Goal: Use online tool/utility: Utilize a website feature to perform a specific function

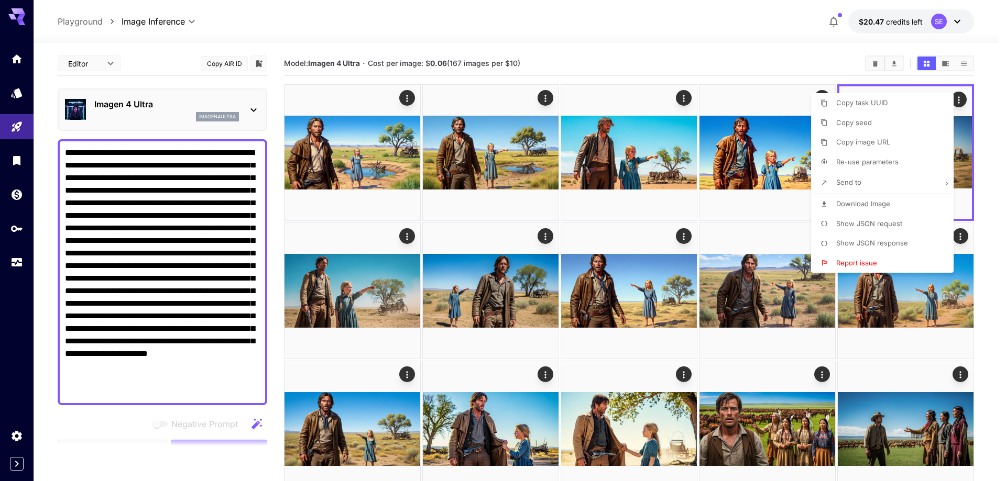
click at [203, 153] on div at bounding box center [503, 240] width 1006 height 481
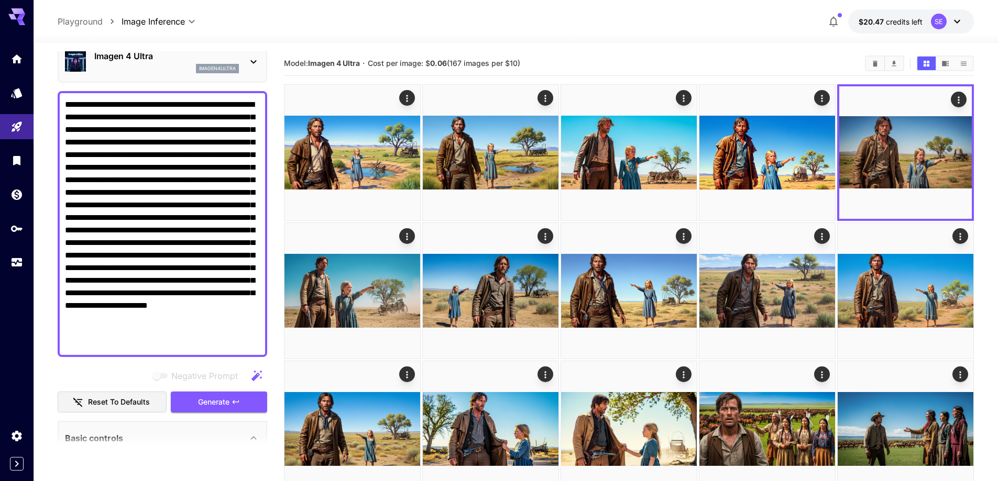
click at [203, 153] on textarea "**********" at bounding box center [162, 223] width 195 height 251
paste textarea
drag, startPoint x: 245, startPoint y: 270, endPoint x: 127, endPoint y: 293, distance: 119.7
click at [127, 293] on textarea "**********" at bounding box center [162, 223] width 195 height 251
click at [119, 277] on textarea "**********" at bounding box center [162, 223] width 195 height 251
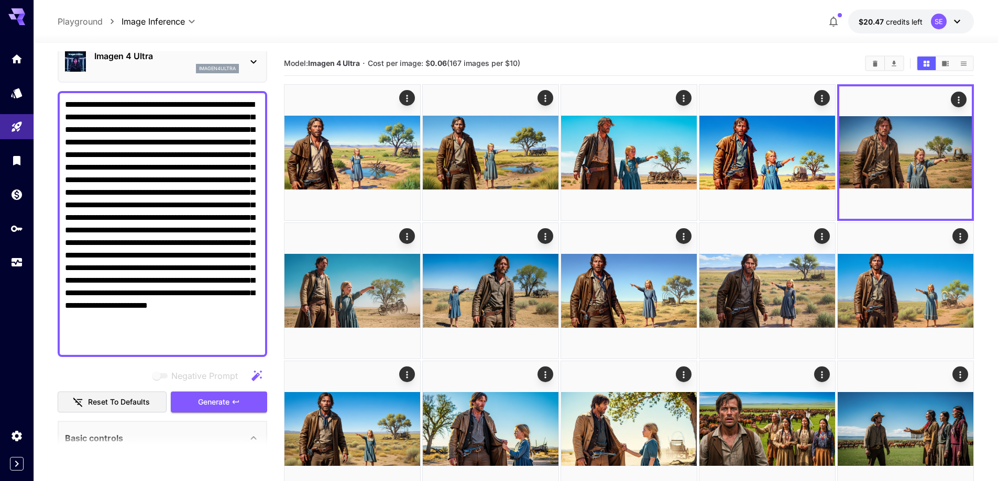
drag, startPoint x: 119, startPoint y: 277, endPoint x: 248, endPoint y: 270, distance: 129.0
click at [248, 270] on textarea "**********" at bounding box center [162, 223] width 195 height 251
click at [225, 395] on button "Generate" at bounding box center [219, 402] width 96 height 21
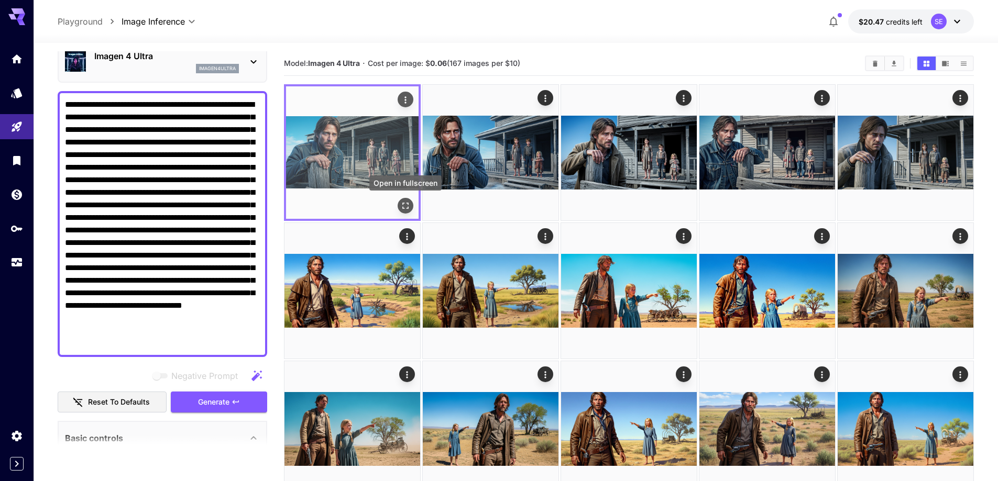
click at [409, 203] on icon "Open in fullscreen" at bounding box center [405, 206] width 10 height 10
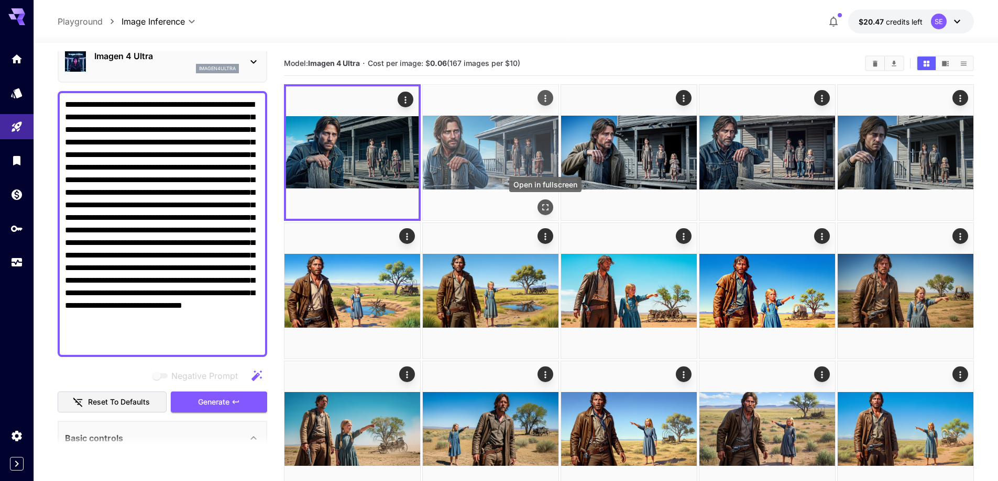
click at [545, 205] on icon "Open in fullscreen" at bounding box center [545, 207] width 10 height 10
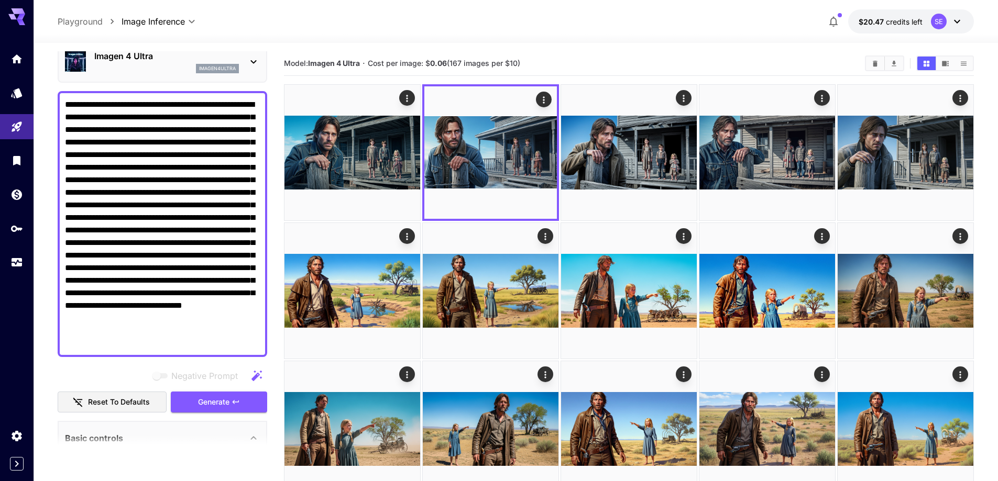
click at [209, 369] on div "Negative Prompt" at bounding box center [162, 376] width 209 height 21
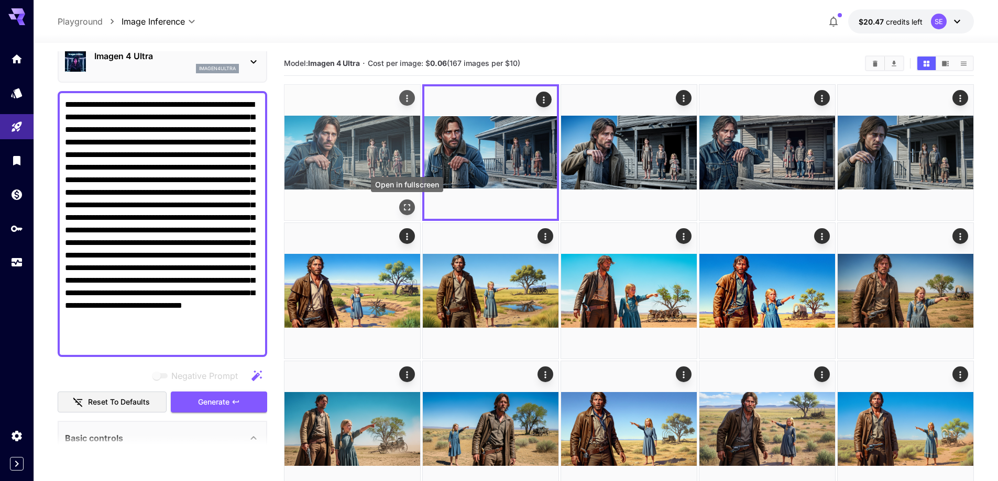
click at [409, 209] on icon "Open in fullscreen" at bounding box center [407, 207] width 6 height 6
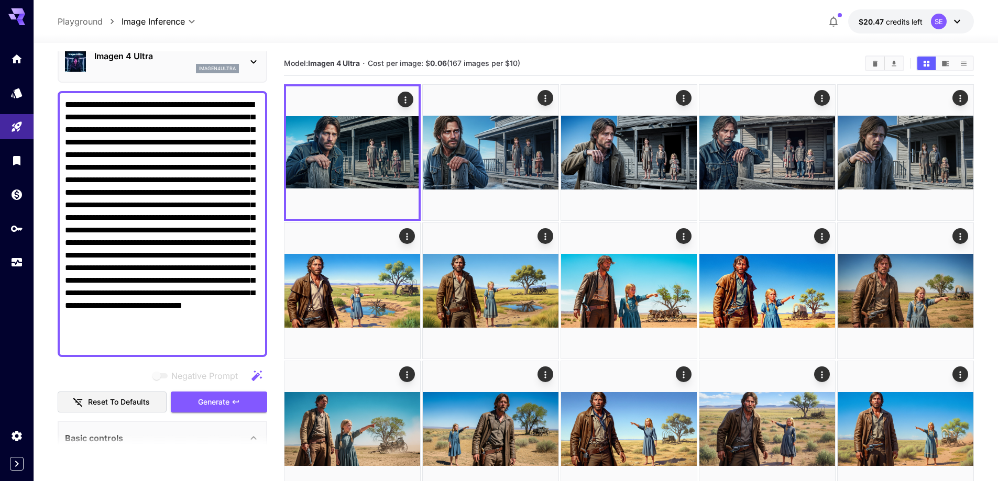
click at [150, 233] on textarea "**********" at bounding box center [162, 223] width 195 height 251
click at [201, 198] on textarea "**********" at bounding box center [162, 223] width 195 height 251
paste textarea "**********"
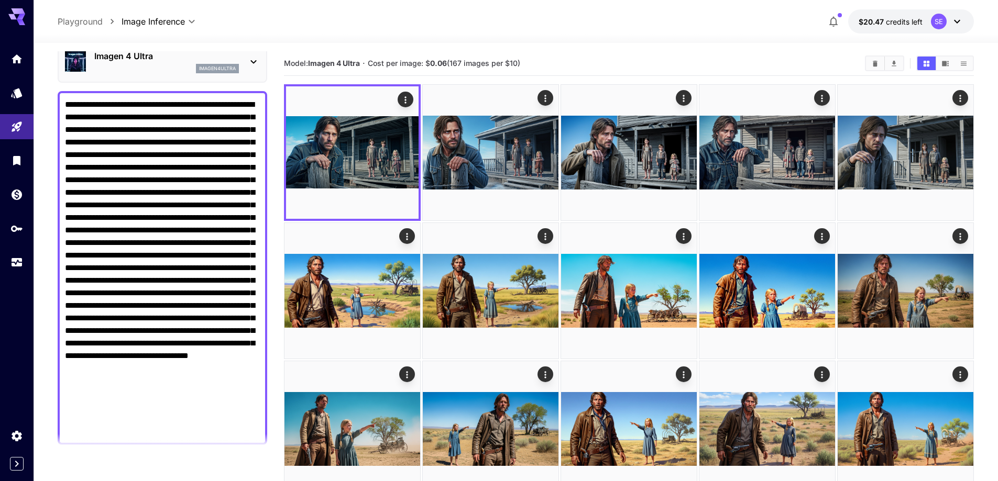
scroll to position [217, 0]
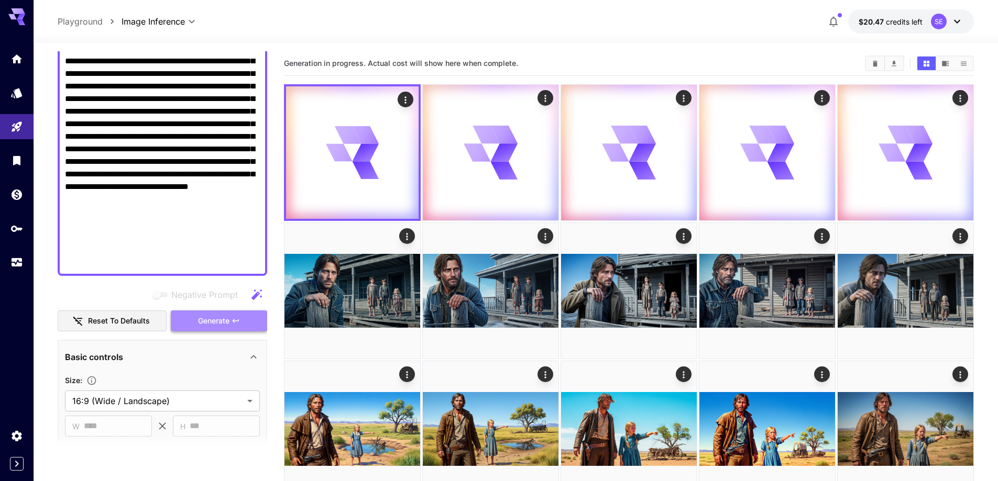
click at [214, 325] on span "Generate" at bounding box center [213, 321] width 31 height 13
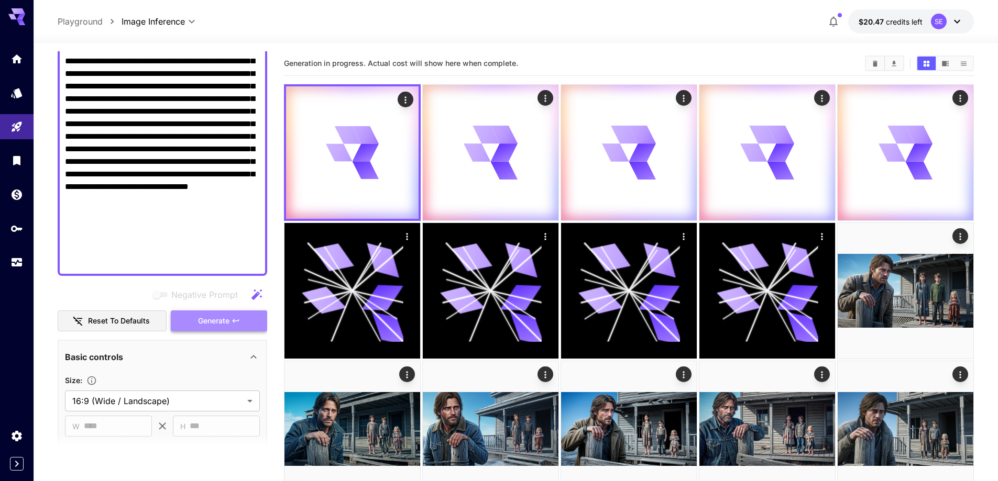
click at [207, 325] on span "Generate" at bounding box center [213, 321] width 31 height 13
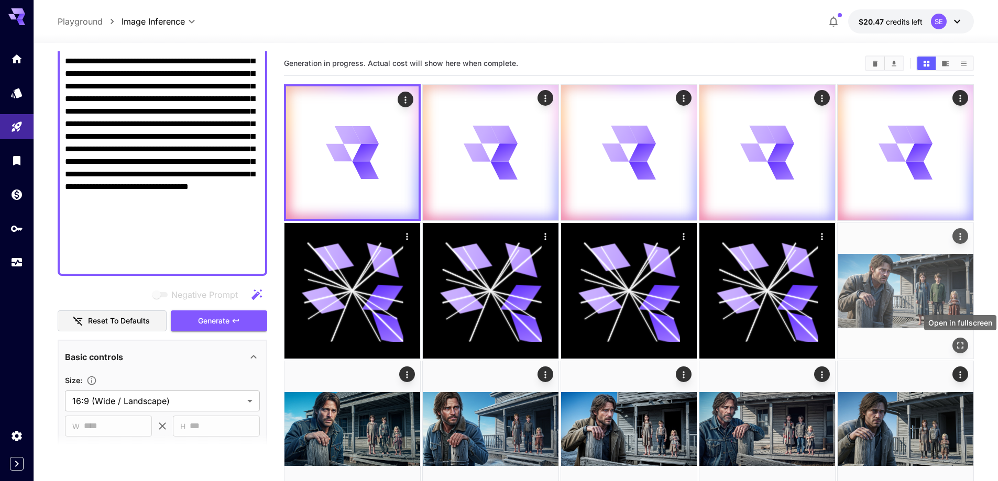
click at [958, 345] on icon "Open in fullscreen" at bounding box center [960, 345] width 10 height 10
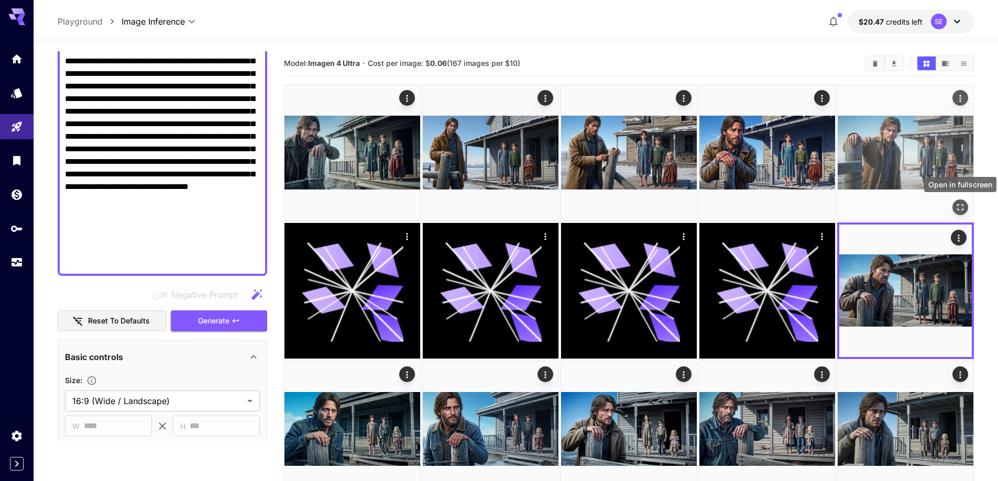
click at [960, 204] on icon "Open in fullscreen" at bounding box center [960, 207] width 10 height 10
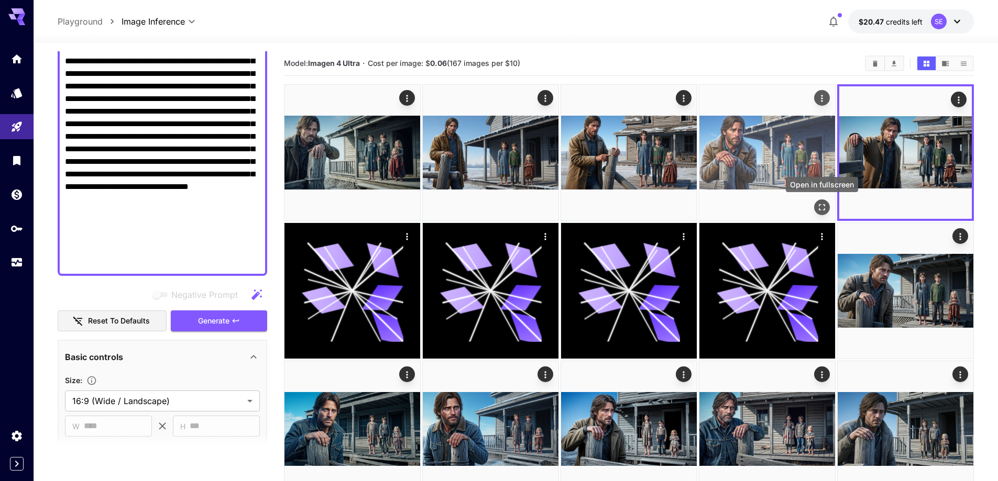
click at [822, 205] on icon "Open in fullscreen" at bounding box center [821, 207] width 10 height 10
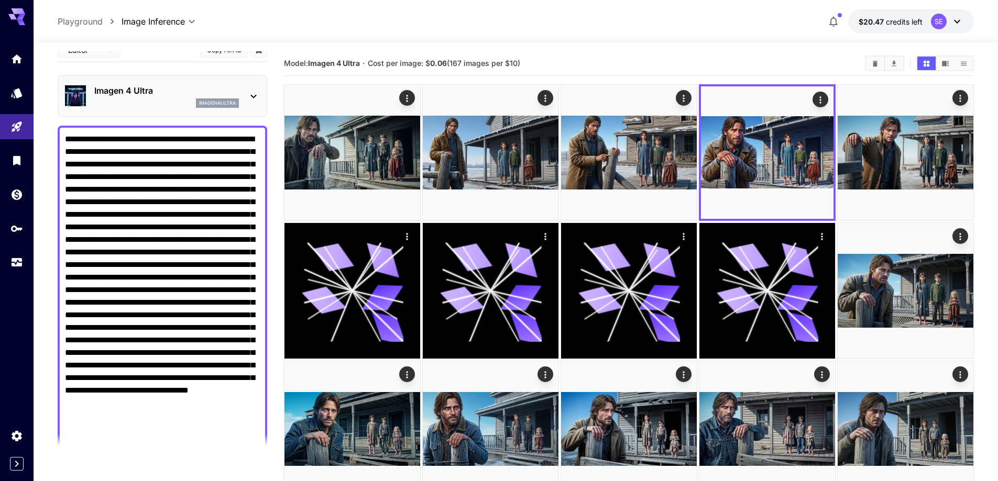
scroll to position [13, 0]
click at [86, 205] on textarea "Negative Prompt" at bounding box center [162, 303] width 195 height 339
click at [130, 207] on textarea "Negative Prompt" at bounding box center [162, 303] width 195 height 339
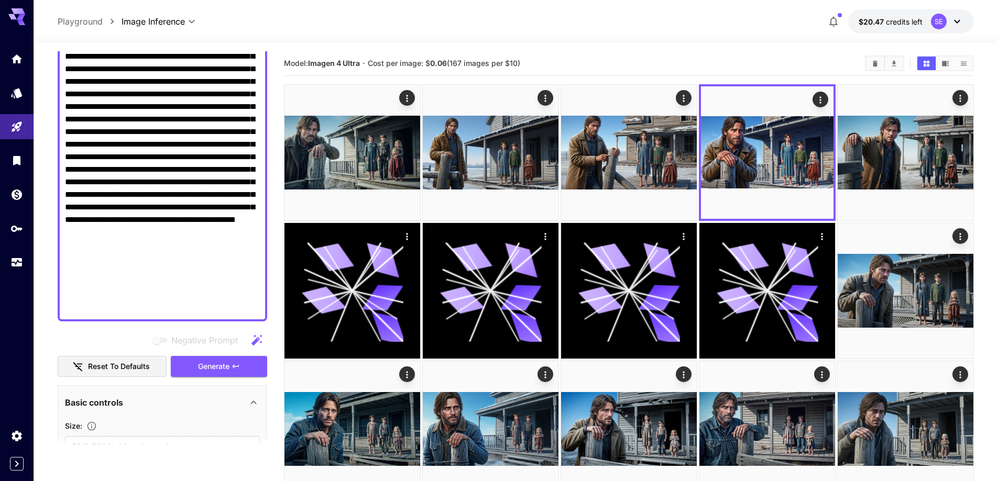
scroll to position [185, 0]
type textarea "**********"
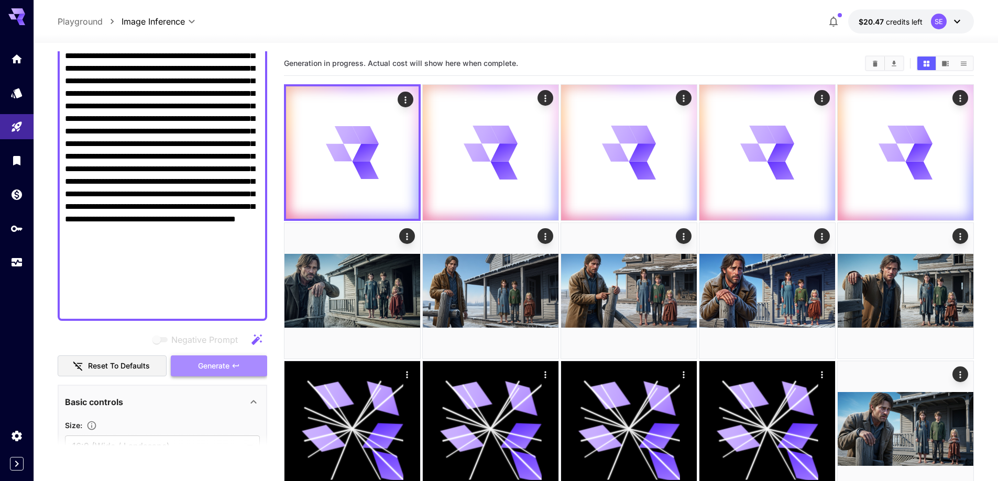
click at [209, 367] on span "Generate" at bounding box center [213, 366] width 31 height 13
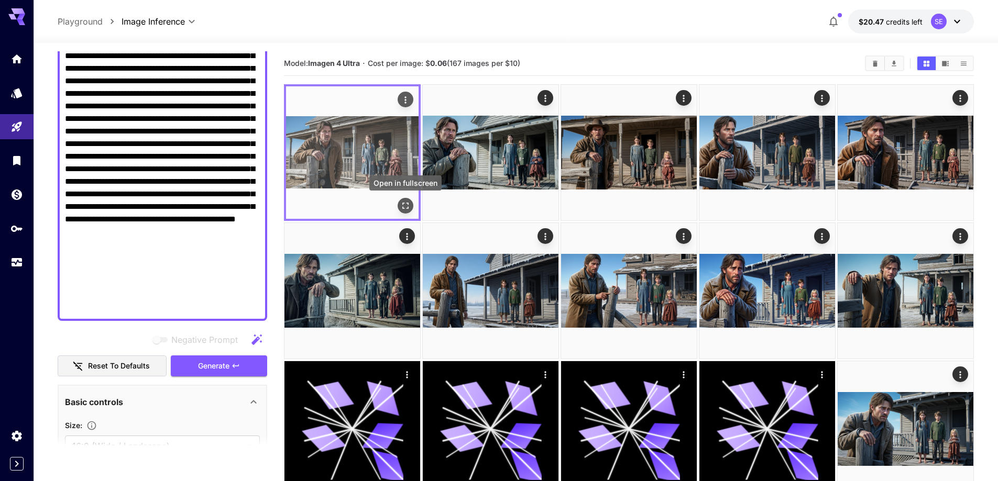
click at [405, 205] on icon "Open in fullscreen" at bounding box center [405, 206] width 10 height 10
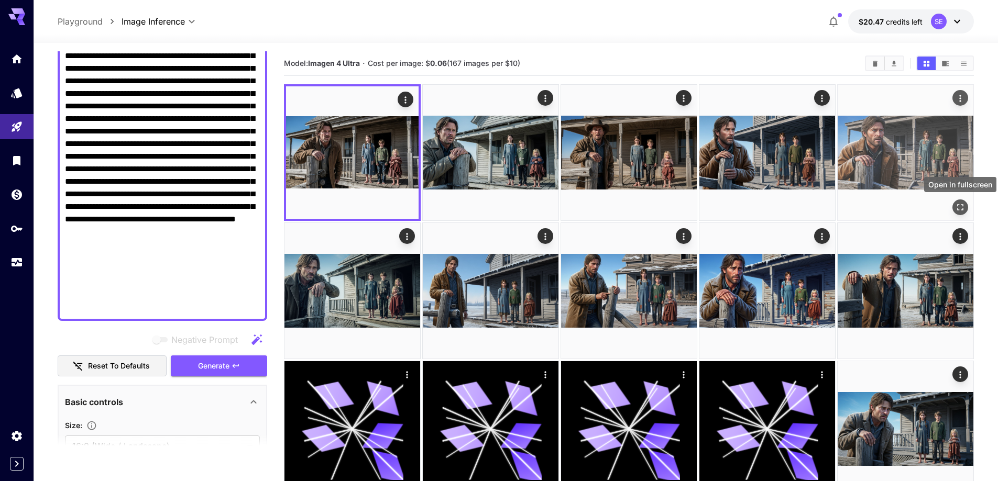
click at [959, 206] on icon "Open in fullscreen" at bounding box center [960, 207] width 10 height 10
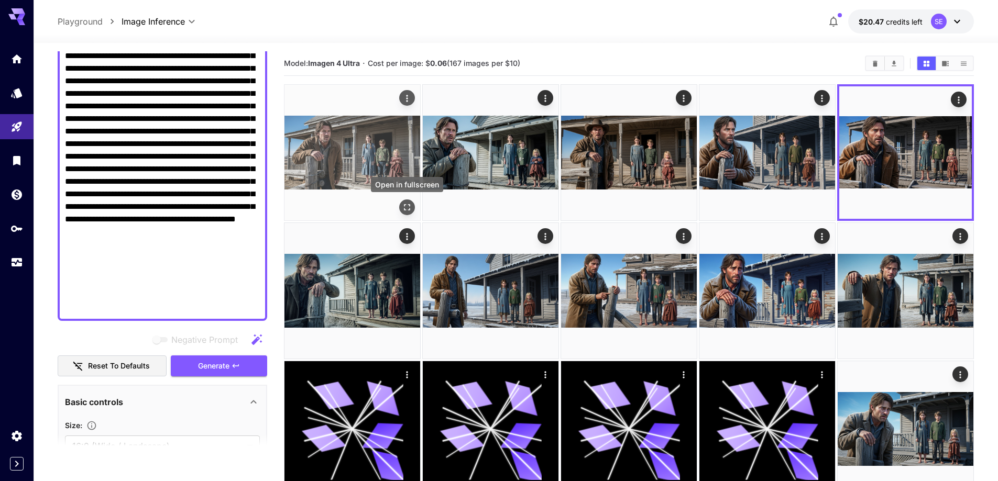
click at [411, 206] on icon "Open in fullscreen" at bounding box center [407, 207] width 10 height 10
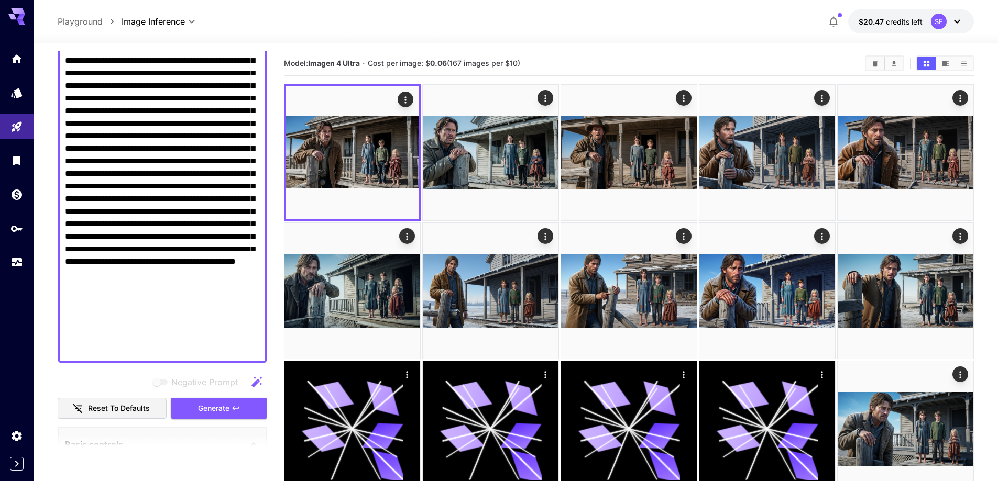
scroll to position [140, 0]
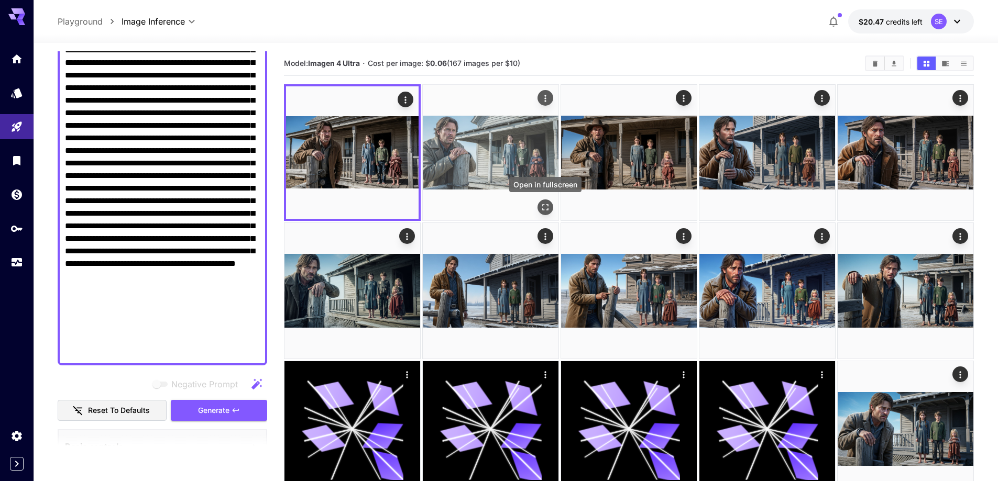
click at [543, 204] on icon "Open in fullscreen" at bounding box center [545, 207] width 10 height 10
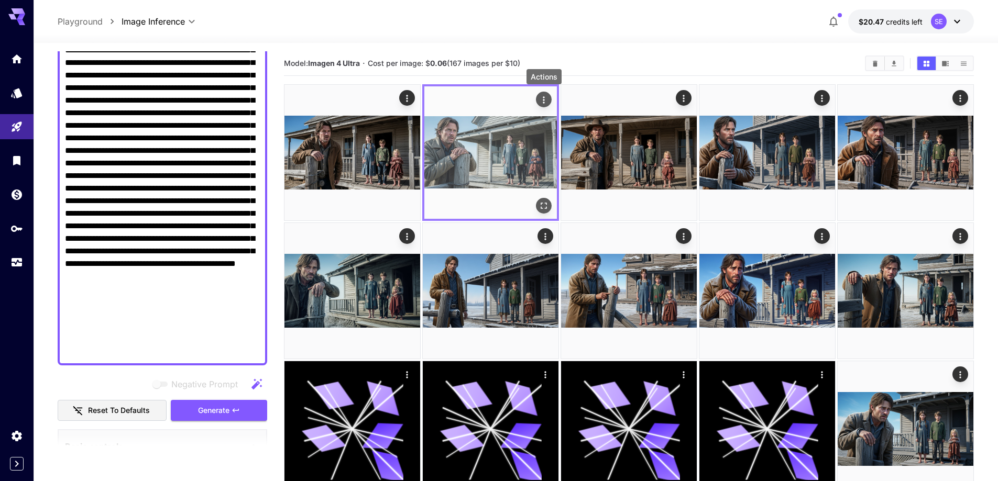
click at [547, 97] on icon "Actions" at bounding box center [543, 100] width 10 height 10
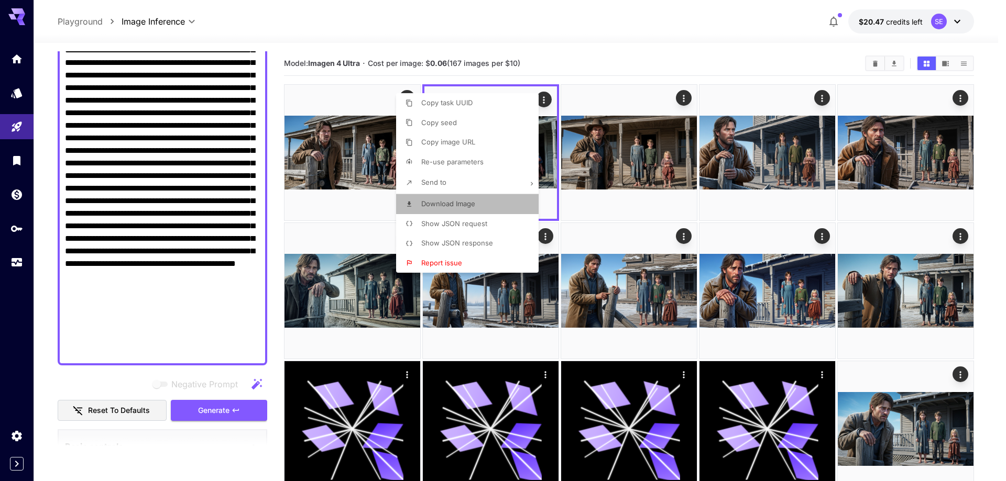
click at [505, 212] on li "Download Image" at bounding box center [470, 204] width 149 height 20
click at [182, 167] on div at bounding box center [503, 240] width 1006 height 481
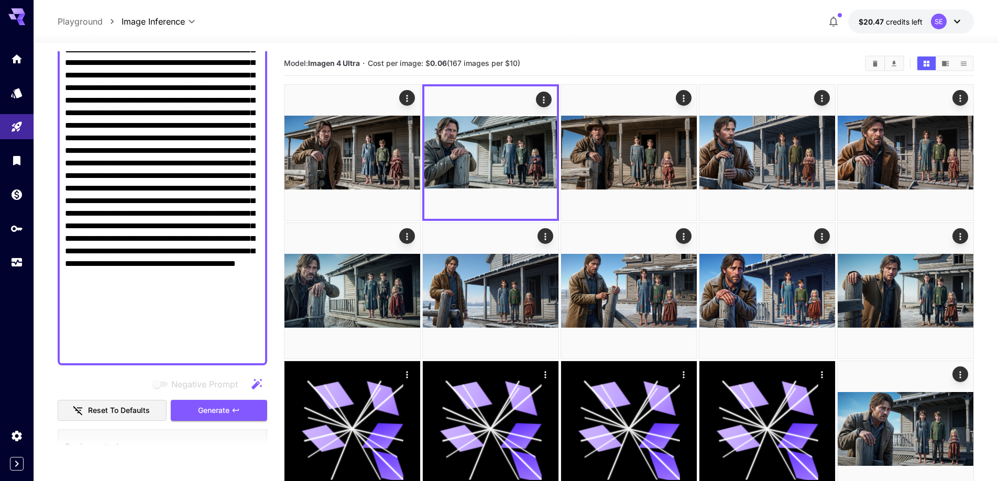
click at [182, 167] on textarea "Negative Prompt" at bounding box center [162, 182] width 195 height 352
paste textarea
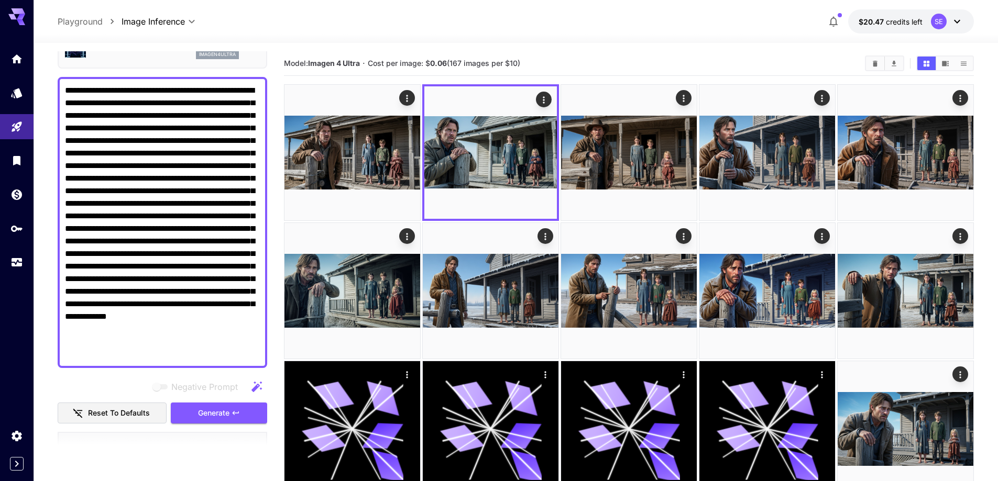
scroll to position [37, 0]
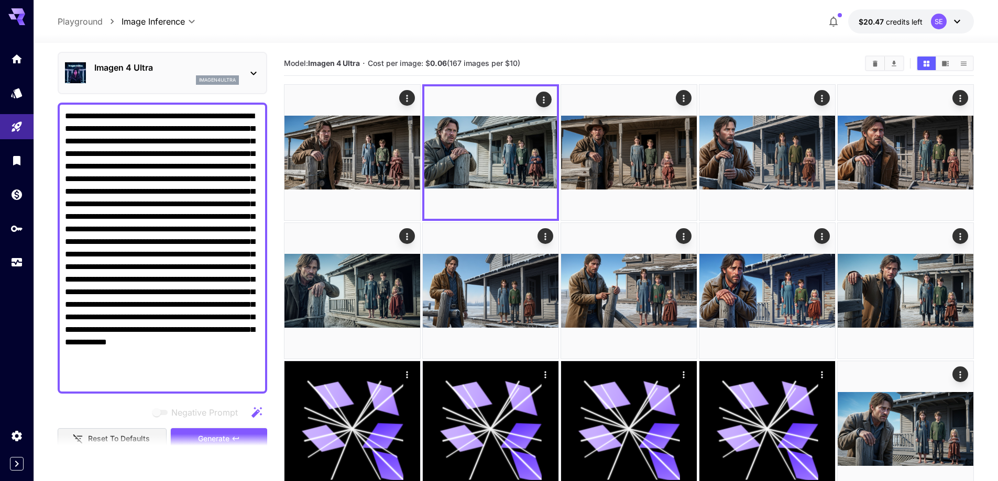
drag, startPoint x: 119, startPoint y: 128, endPoint x: 38, endPoint y: 113, distance: 82.7
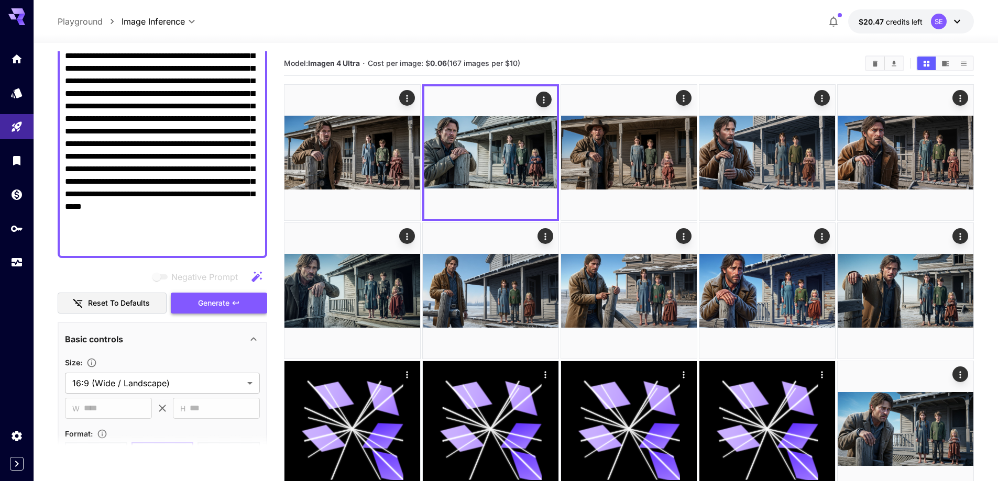
scroll to position [162, 0]
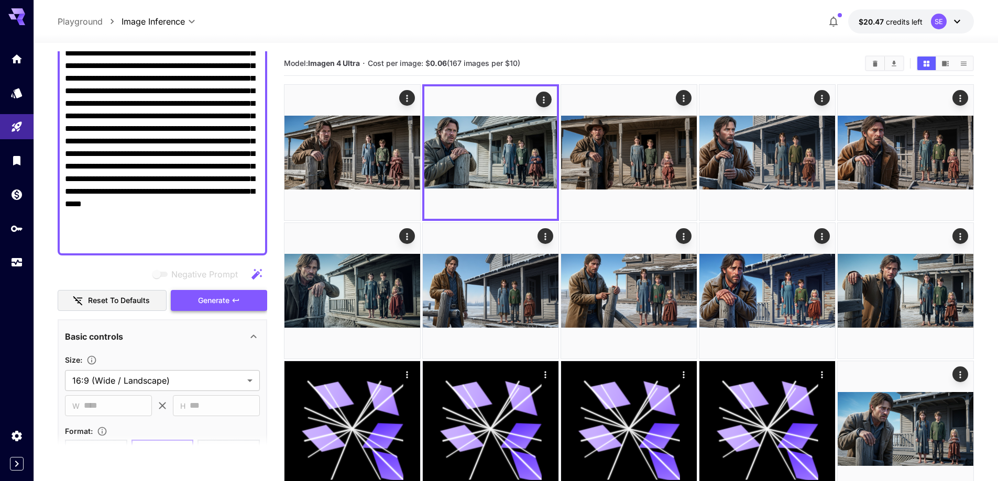
type textarea "**********"
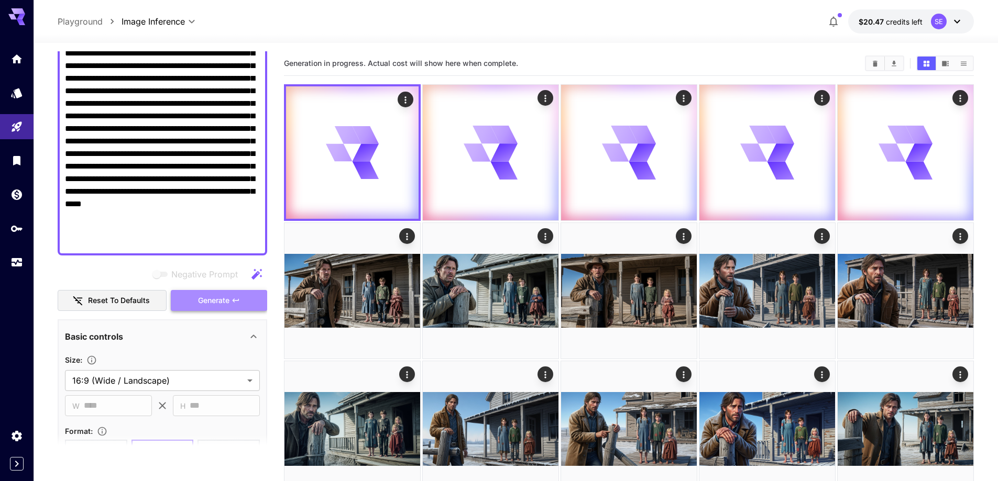
click at [196, 307] on button "Generate" at bounding box center [219, 300] width 96 height 21
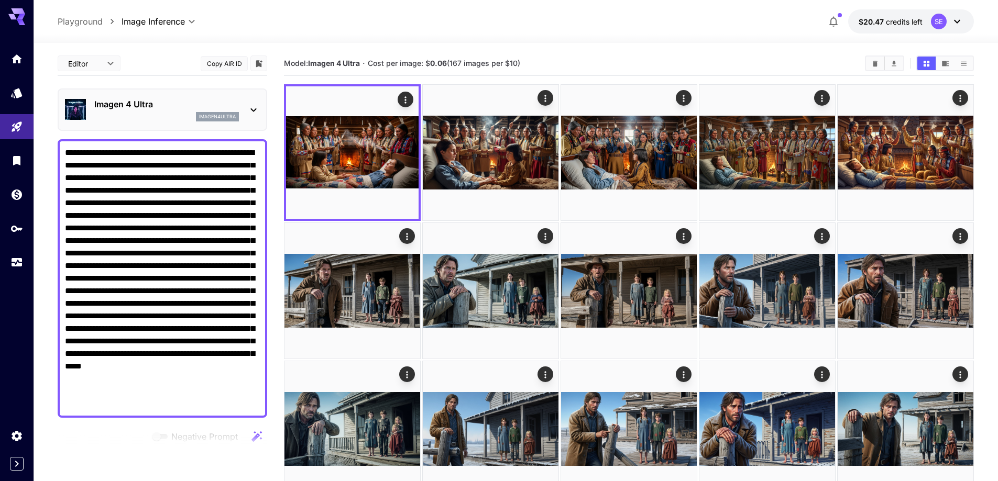
scroll to position [162, 0]
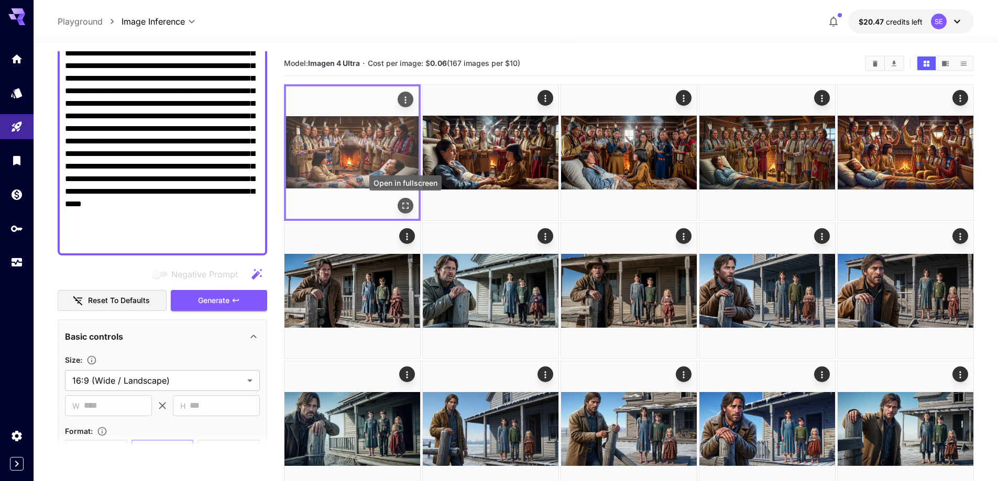
click at [408, 207] on icon "Open in fullscreen" at bounding box center [405, 206] width 6 height 6
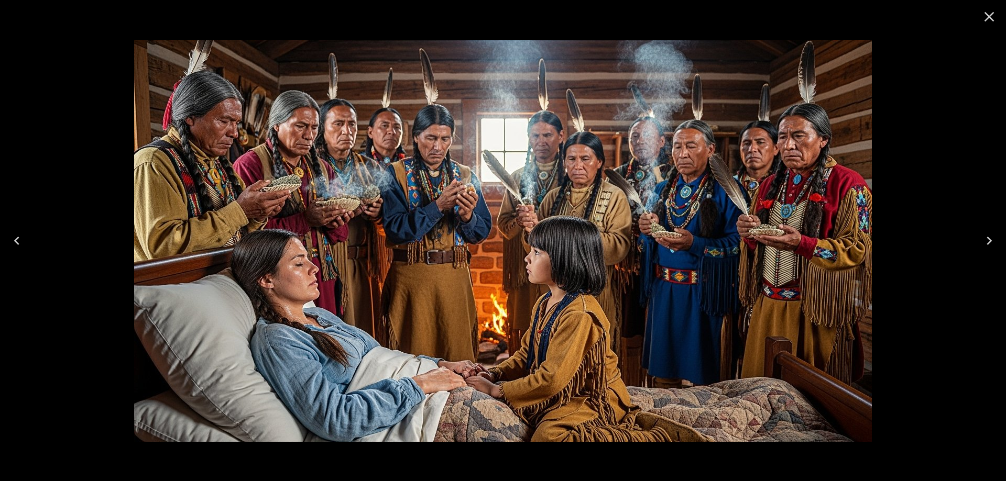
scroll to position [162, 0]
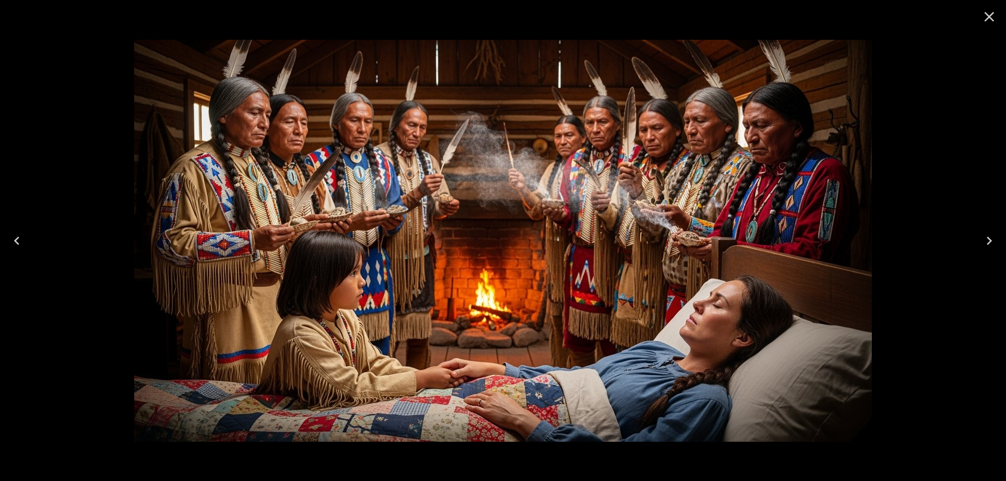
drag, startPoint x: 532, startPoint y: 137, endPoint x: 486, endPoint y: 155, distance: 49.6
click at [486, 155] on img at bounding box center [502, 241] width 737 height 402
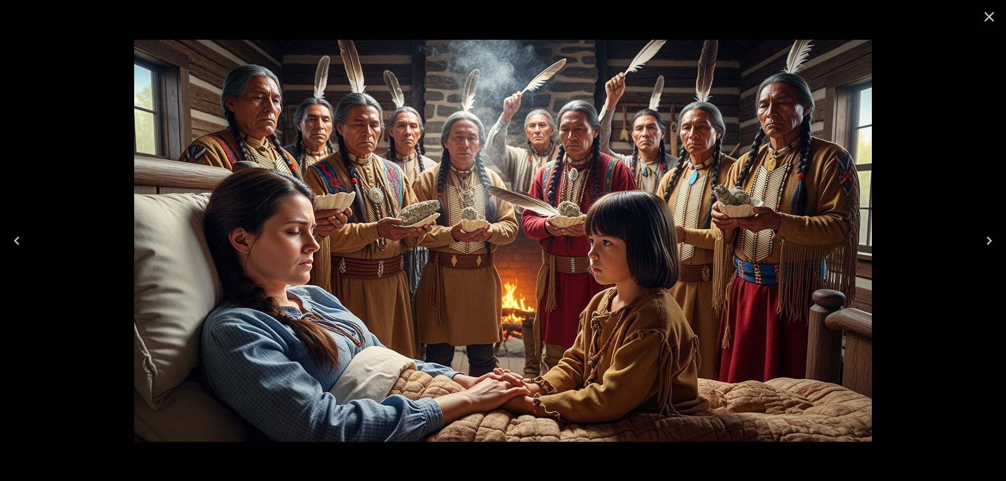
drag, startPoint x: 486, startPoint y: 155, endPoint x: 448, endPoint y: 195, distance: 55.2
click at [448, 195] on img at bounding box center [502, 241] width 737 height 402
drag, startPoint x: 463, startPoint y: 132, endPoint x: 707, endPoint y: 319, distance: 307.8
click at [707, 319] on img at bounding box center [502, 241] width 737 height 402
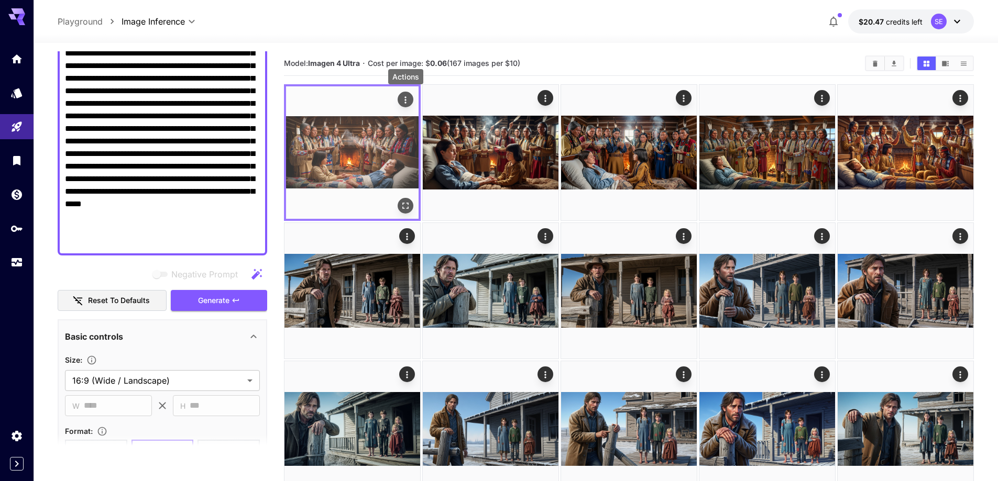
click at [409, 101] on icon "Actions" at bounding box center [405, 100] width 10 height 10
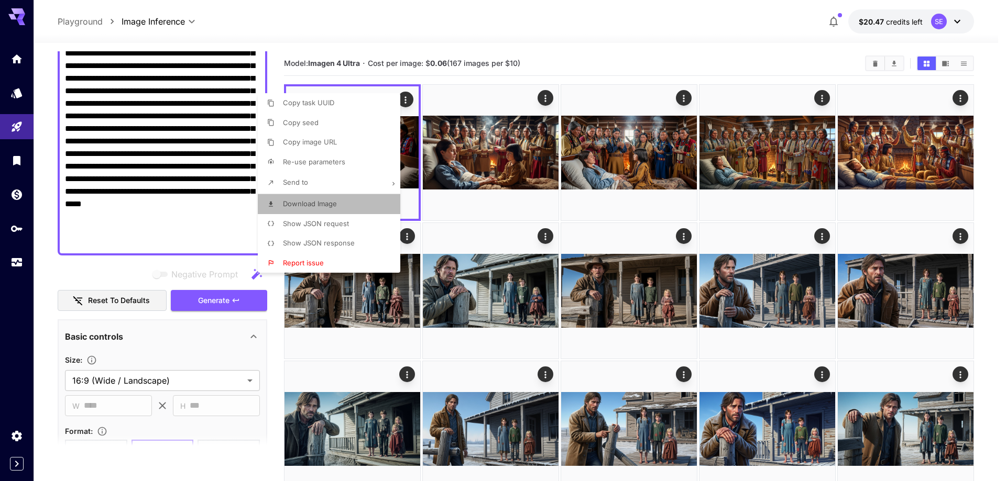
click at [374, 211] on li "Download Image" at bounding box center [332, 204] width 149 height 20
click at [610, 34] on div at bounding box center [503, 240] width 1006 height 481
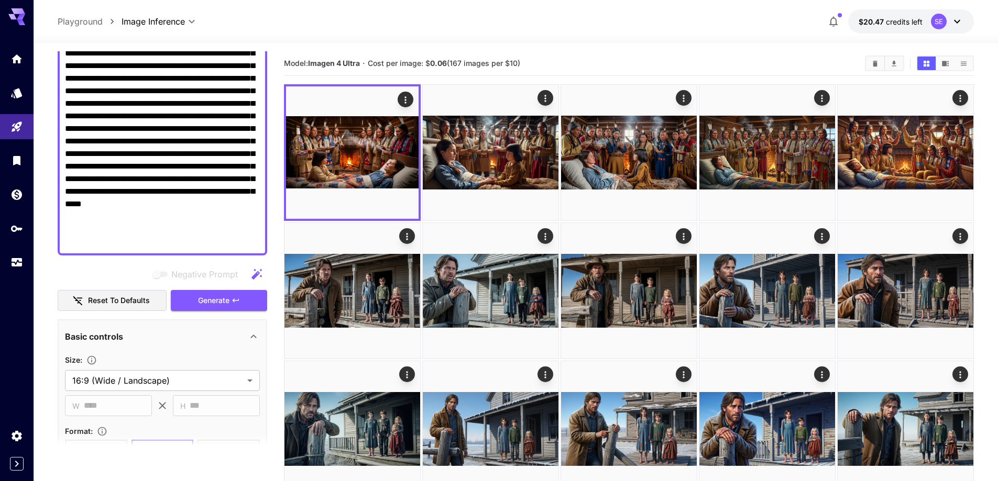
click at [120, 162] on textarea "Negative Prompt" at bounding box center [162, 116] width 195 height 264
paste textarea "**********"
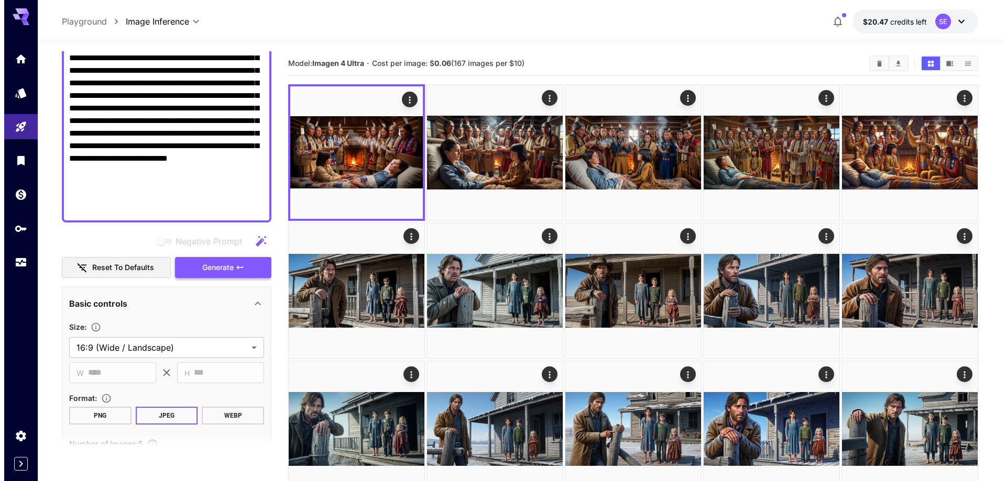
scroll to position [208, 0]
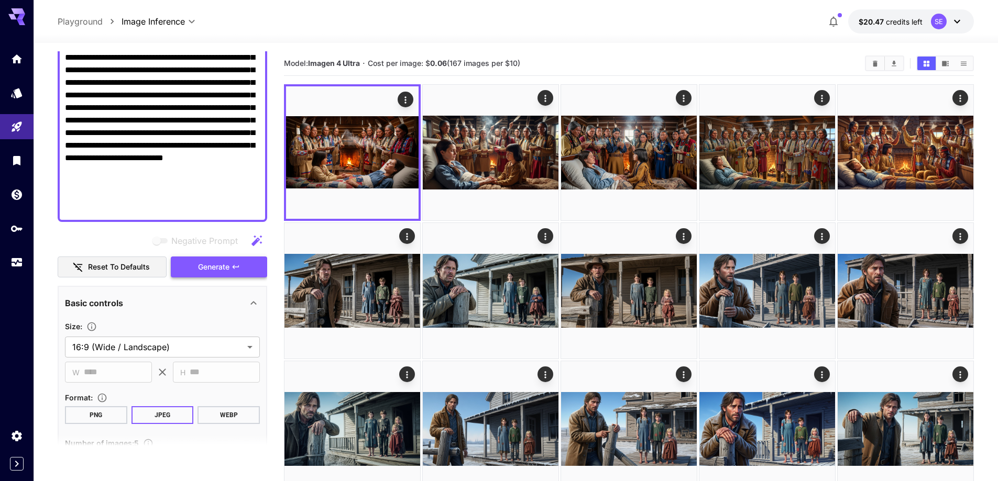
type textarea "**********"
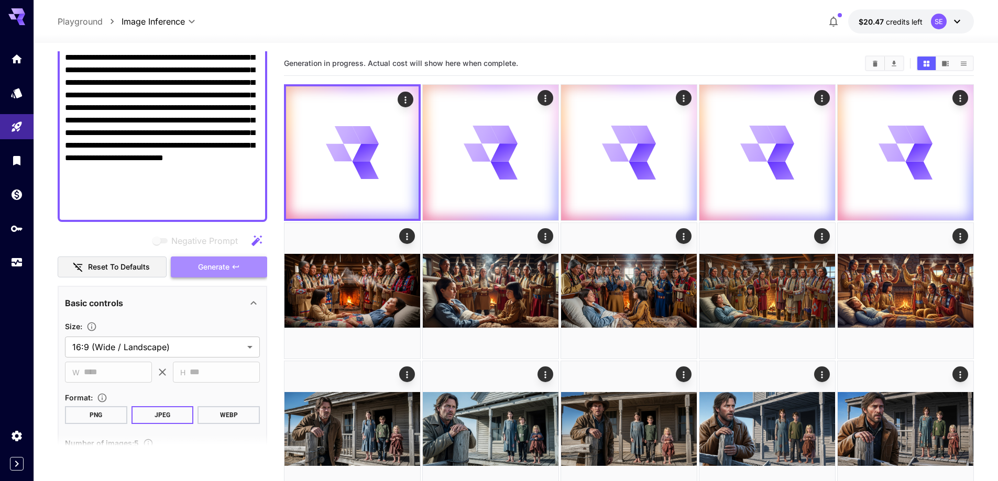
click at [212, 272] on span "Generate" at bounding box center [213, 267] width 31 height 13
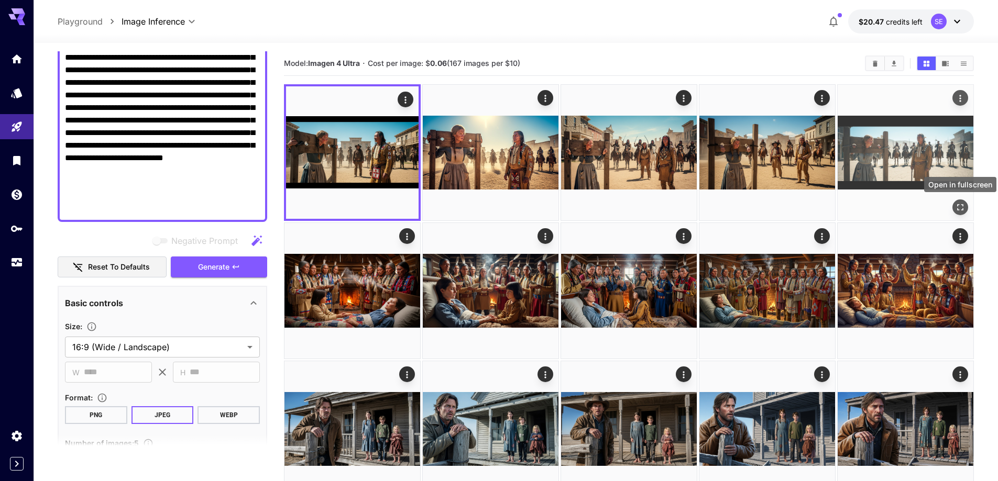
click at [959, 207] on icon "Open in fullscreen" at bounding box center [960, 207] width 10 height 10
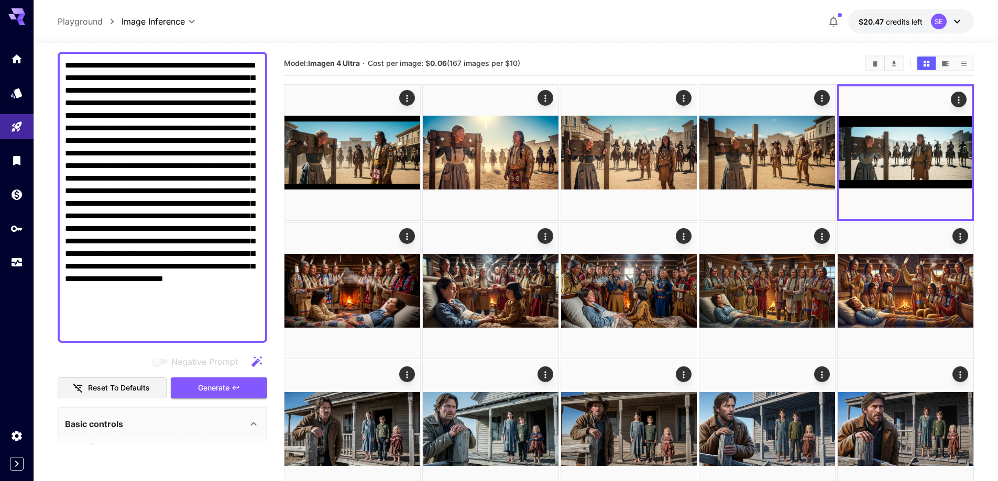
scroll to position [87, 0]
click at [177, 103] on textarea "Negative Prompt" at bounding box center [162, 198] width 195 height 277
click at [245, 325] on textarea "Negative Prompt" at bounding box center [162, 198] width 195 height 277
drag, startPoint x: 245, startPoint y: 325, endPoint x: 62, endPoint y: 66, distance: 317.2
click at [62, 66] on div at bounding box center [162, 197] width 209 height 291
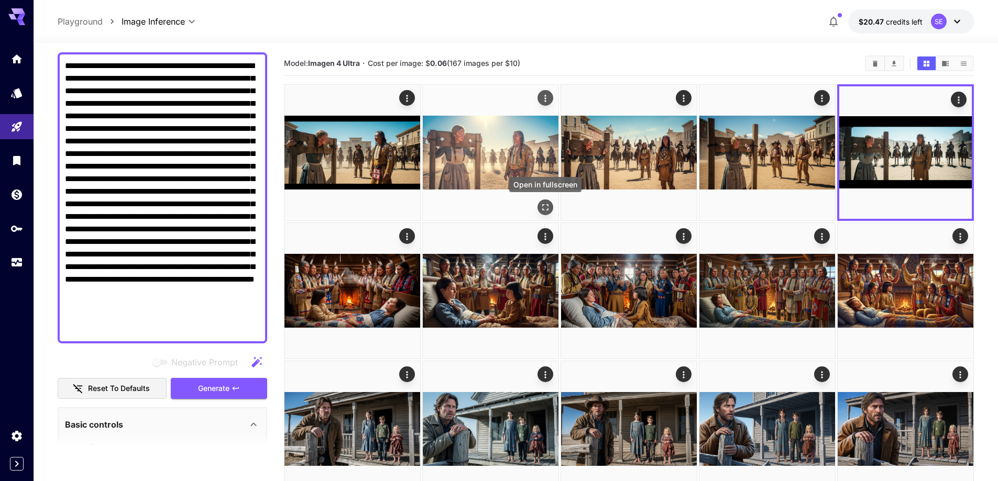
click at [549, 212] on icon "Open in fullscreen" at bounding box center [545, 207] width 10 height 10
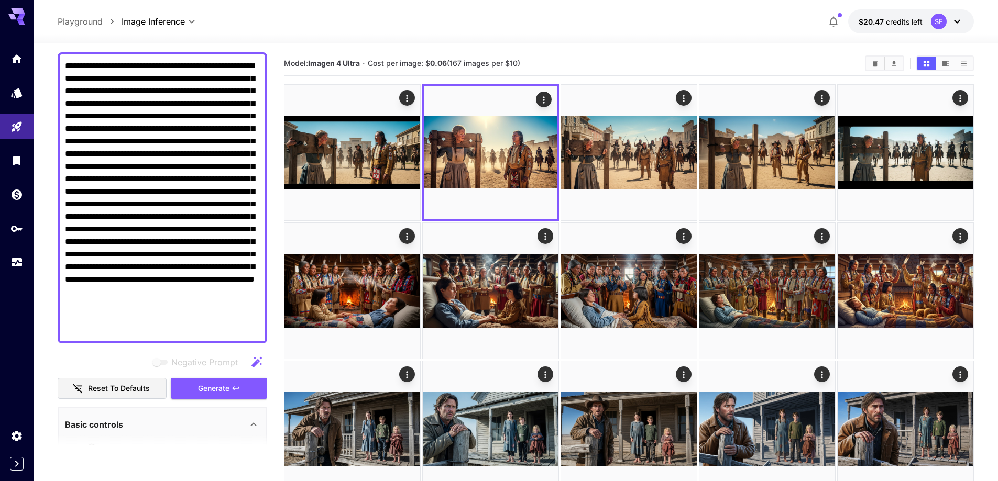
click at [238, 187] on textarea "Negative Prompt" at bounding box center [162, 198] width 195 height 277
drag, startPoint x: 223, startPoint y: 179, endPoint x: 248, endPoint y: 181, distance: 25.8
click at [248, 181] on textarea "Negative Prompt" at bounding box center [162, 198] width 195 height 277
type textarea "**********"
drag, startPoint x: 142, startPoint y: 205, endPoint x: 118, endPoint y: 214, distance: 25.0
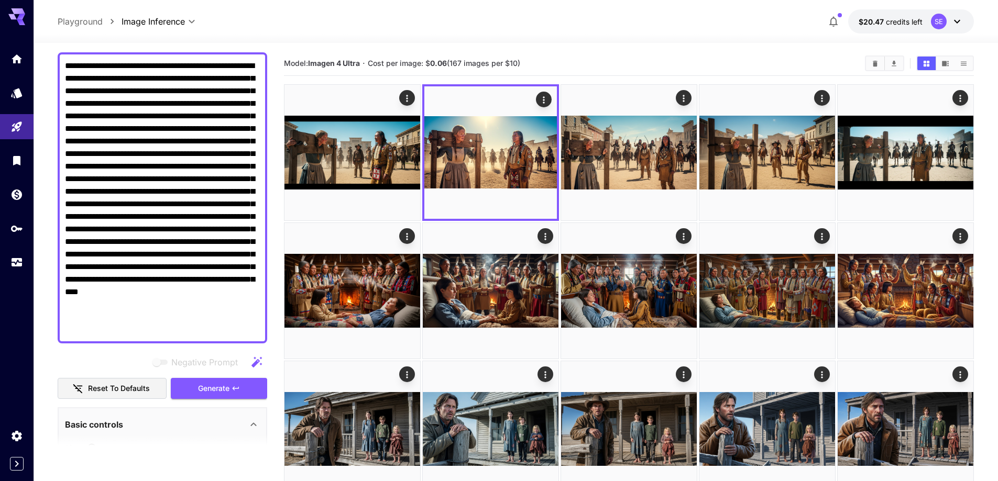
click at [118, 214] on textarea "Negative Prompt" at bounding box center [162, 198] width 195 height 277
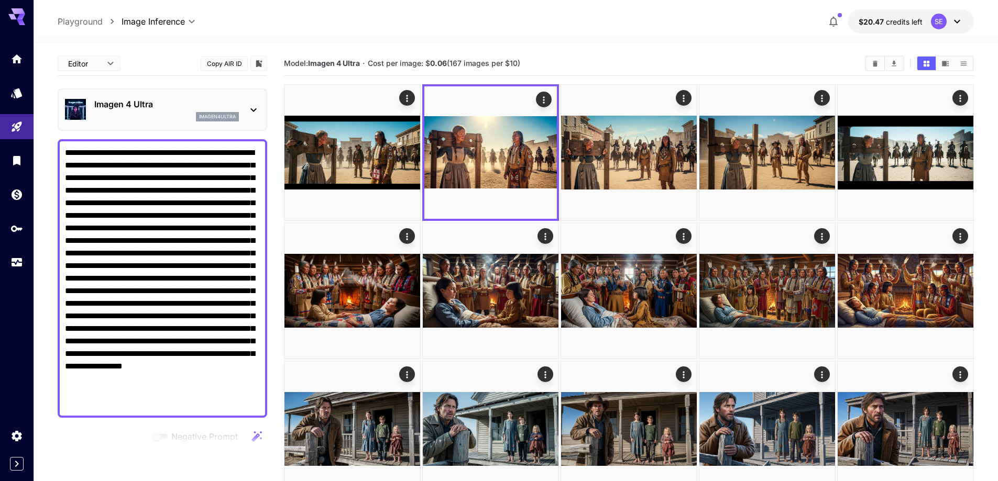
scroll to position [87, 0]
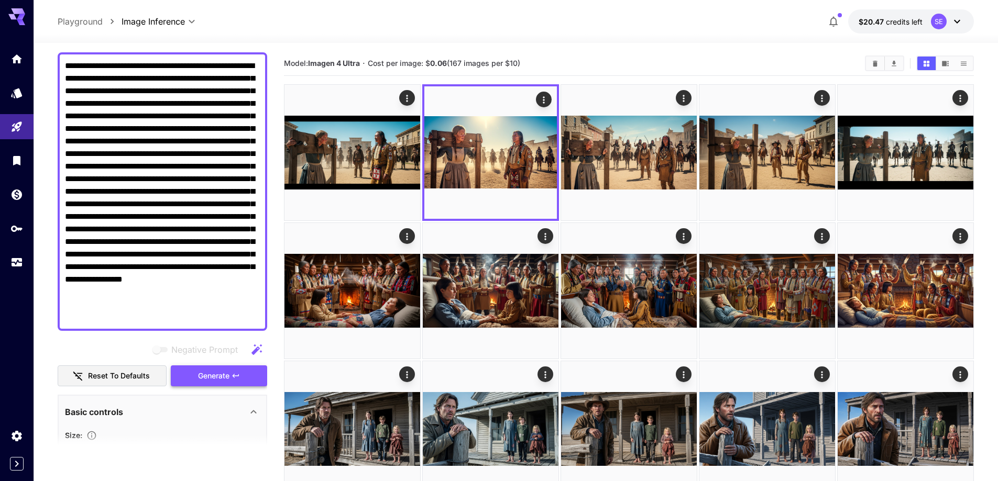
type textarea "**********"
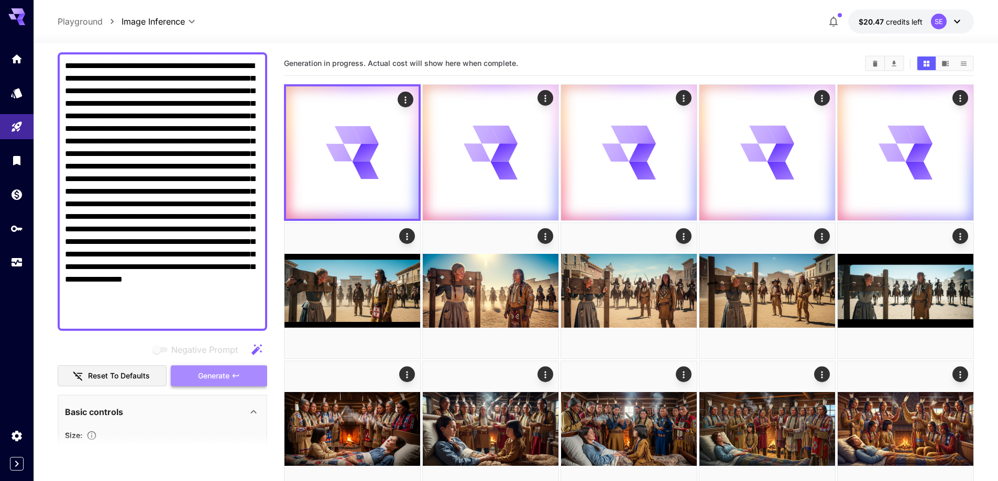
click at [191, 378] on button "Generate" at bounding box center [219, 376] width 96 height 21
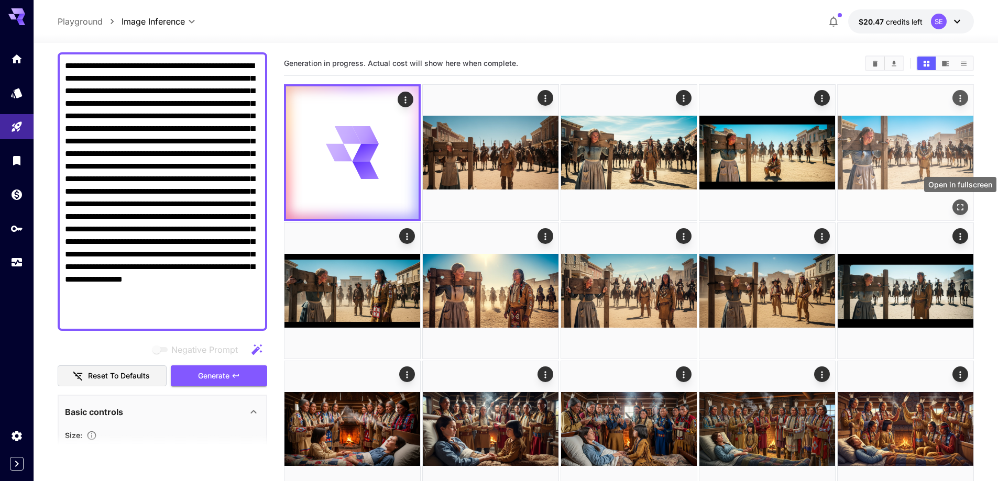
click at [959, 203] on icon "Open in fullscreen" at bounding box center [960, 207] width 10 height 10
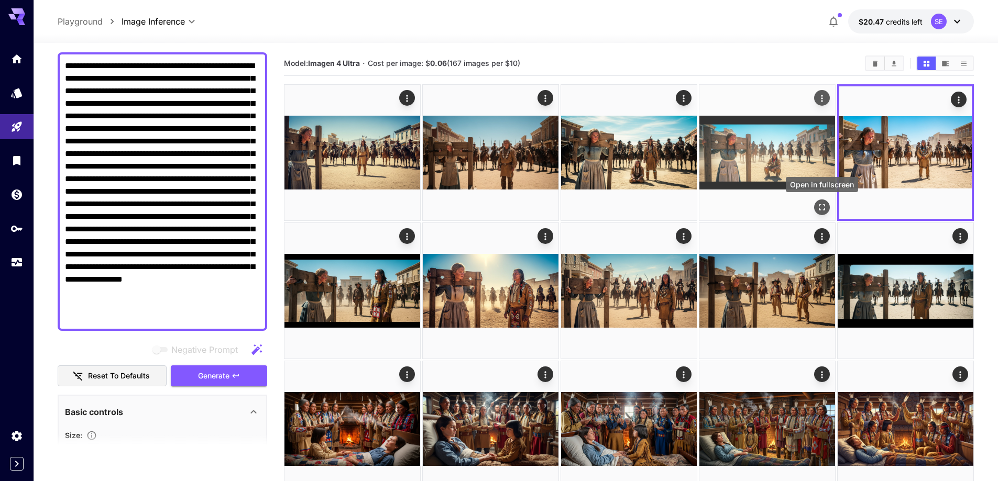
click at [817, 203] on icon "Open in fullscreen" at bounding box center [821, 207] width 10 height 10
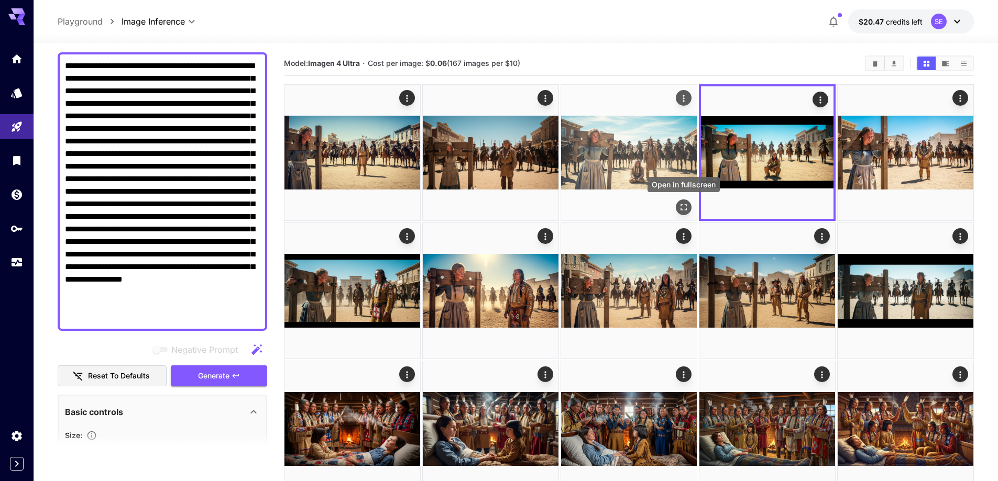
click at [682, 212] on icon "Open in fullscreen" at bounding box center [683, 207] width 10 height 10
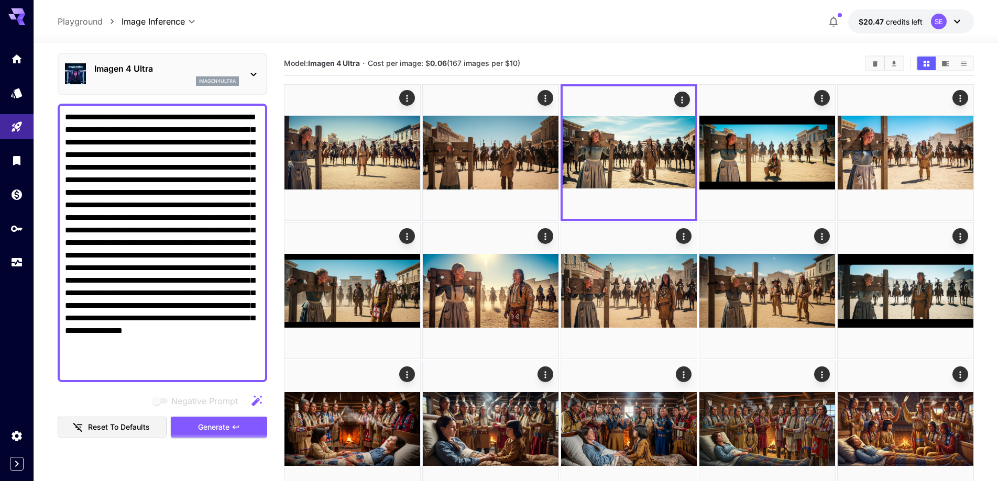
scroll to position [35, 0]
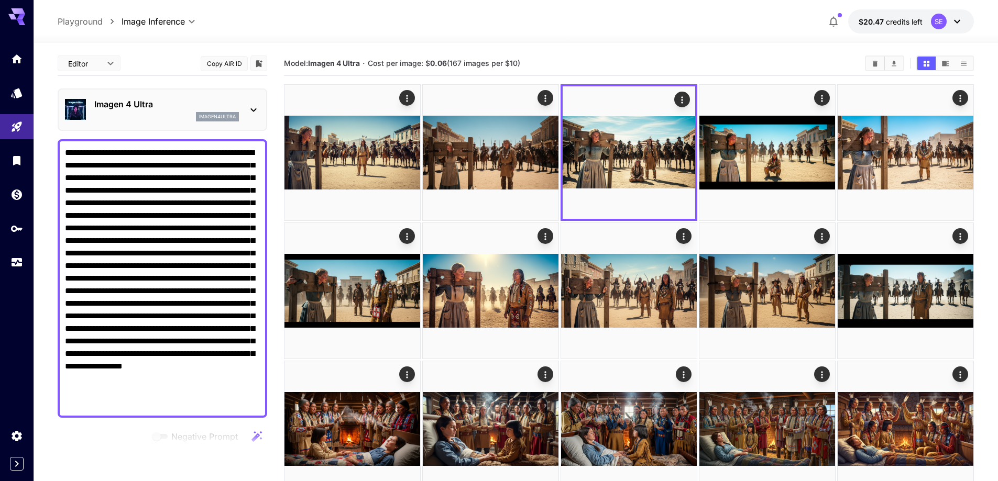
scroll to position [35, 0]
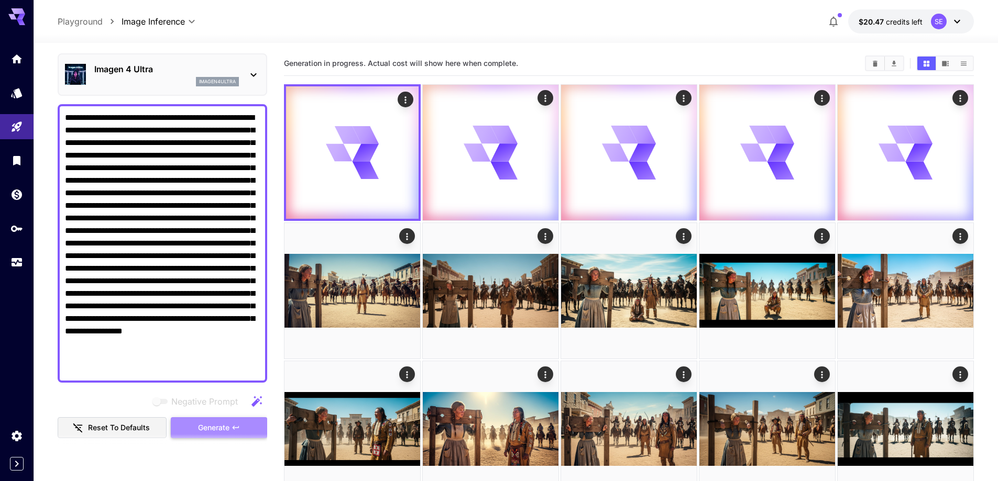
drag, startPoint x: 0, startPoint y: 0, endPoint x: 221, endPoint y: 427, distance: 481.1
click at [221, 427] on span "Generate" at bounding box center [213, 428] width 31 height 13
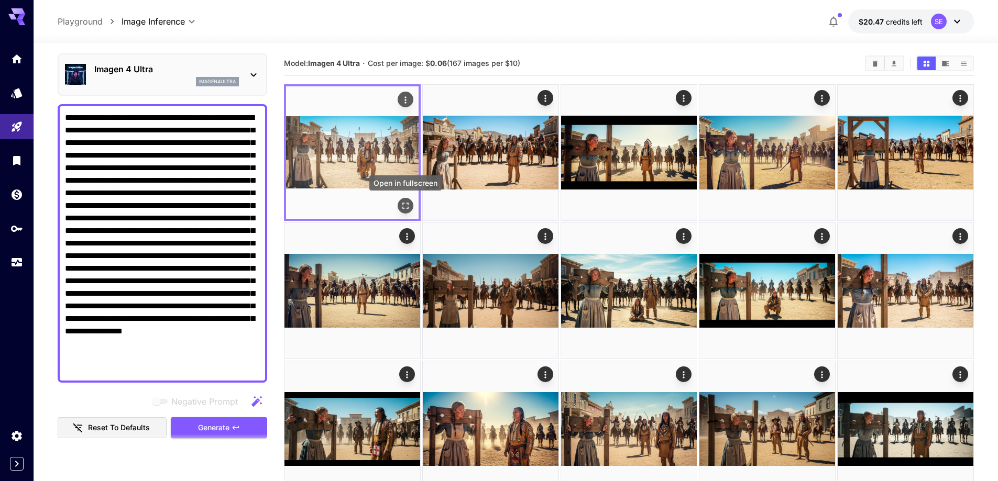
click at [407, 211] on icon "Open in fullscreen" at bounding box center [405, 206] width 10 height 10
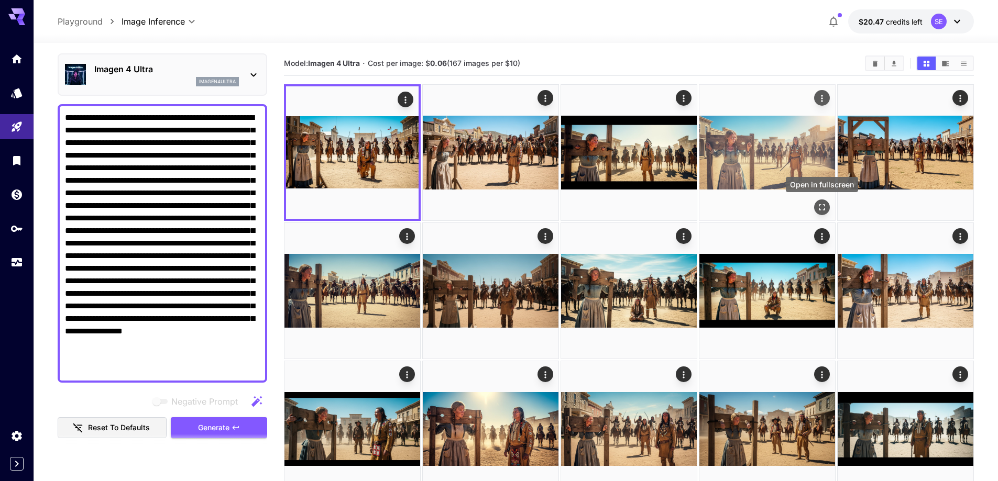
click at [828, 202] on button "Open in fullscreen" at bounding box center [822, 208] width 16 height 16
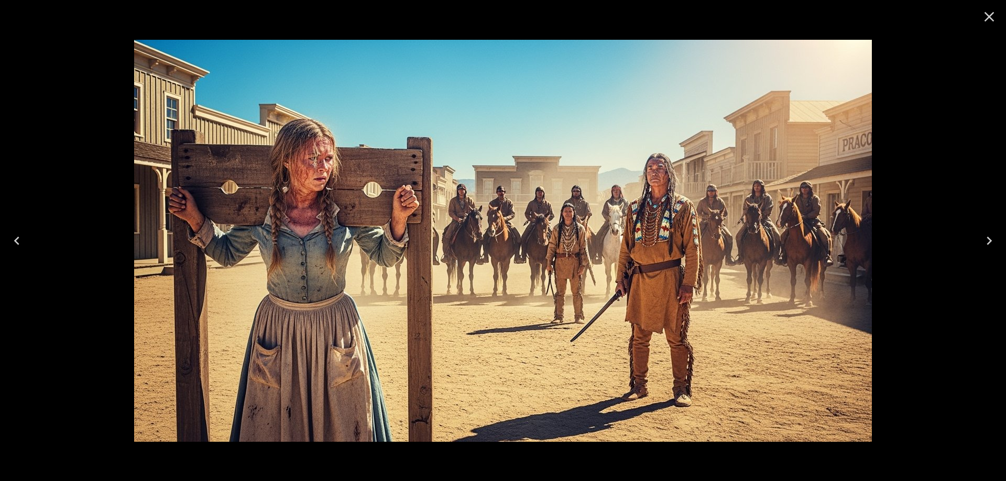
click at [990, 231] on button "Next" at bounding box center [989, 241] width 34 height 42
